Goal: Communication & Community: Share content

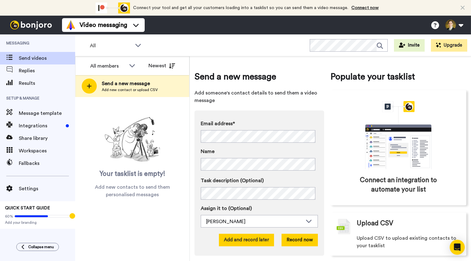
click at [245, 240] on button "Add and record later" at bounding box center [246, 240] width 55 height 13
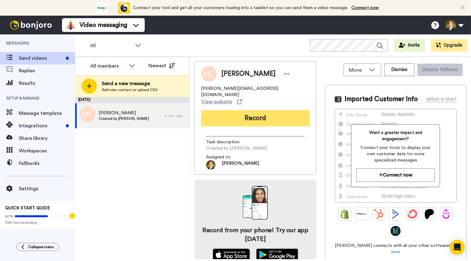
click at [247, 110] on button "Record" at bounding box center [255, 118] width 109 height 16
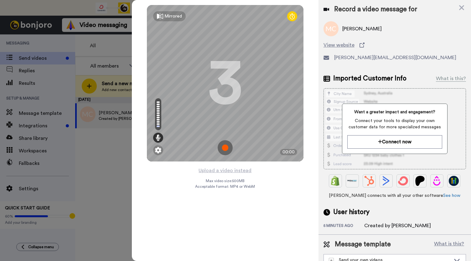
click at [222, 155] on img at bounding box center [225, 147] width 15 height 15
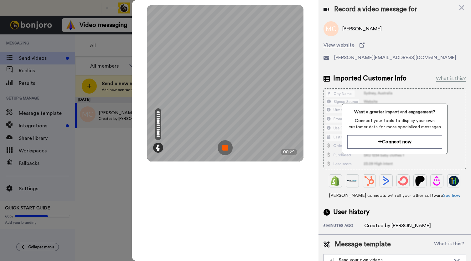
click at [219, 150] on img at bounding box center [225, 147] width 15 height 15
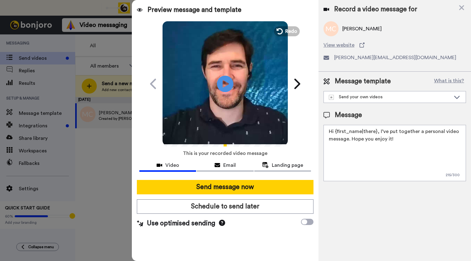
click at [225, 76] on icon at bounding box center [225, 83] width 17 height 17
click at [226, 165] on span "Email" at bounding box center [229, 166] width 13 height 8
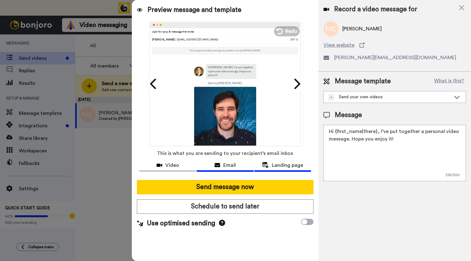
click at [279, 163] on span "Landing page" at bounding box center [287, 166] width 31 height 8
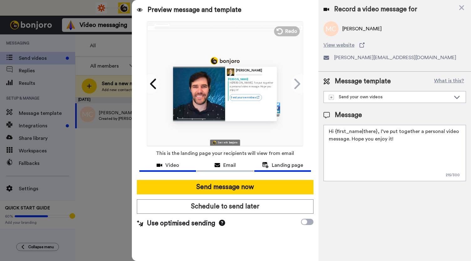
click at [168, 165] on span "Video" at bounding box center [172, 166] width 14 height 8
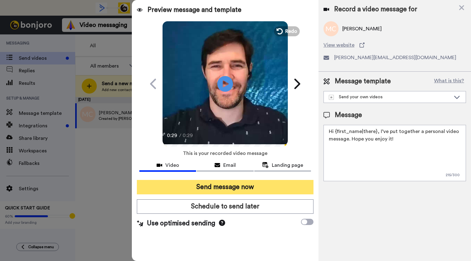
click at [224, 185] on button "Send message now" at bounding box center [225, 187] width 177 height 14
